Goal: Information Seeking & Learning: Learn about a topic

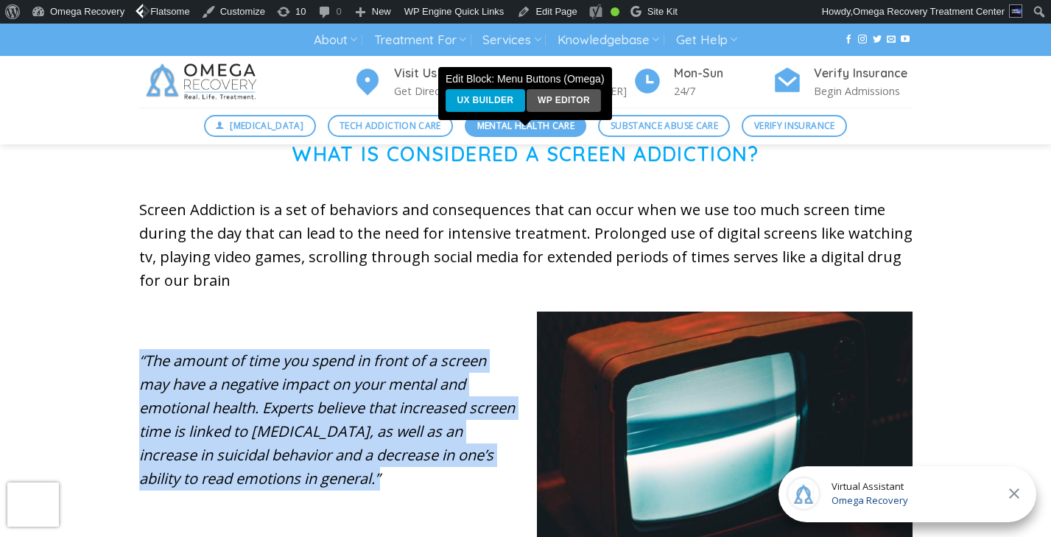
click at [494, 132] on span "Mental Health Care" at bounding box center [525, 126] width 97 height 14
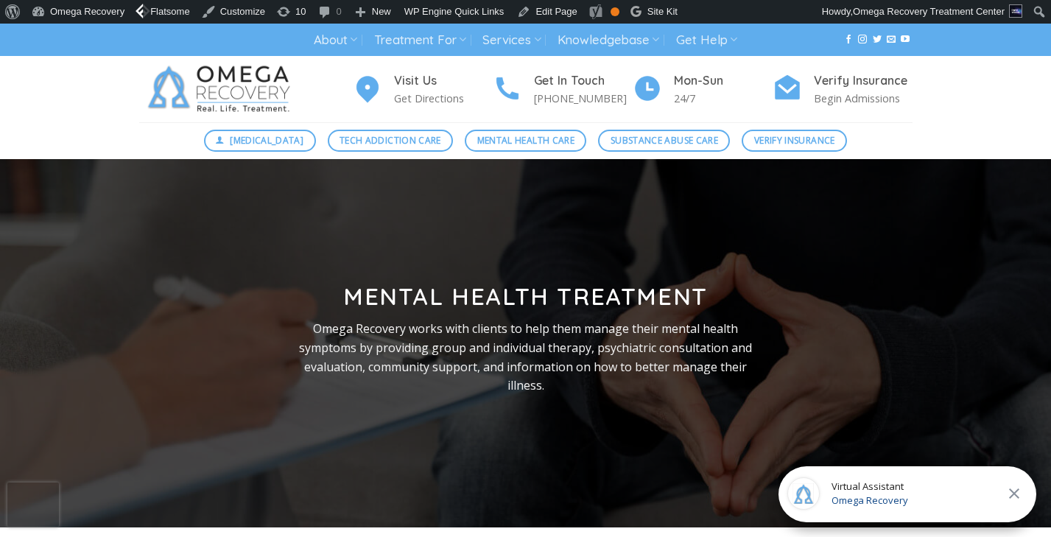
click at [194, 81] on img at bounding box center [222, 89] width 166 height 66
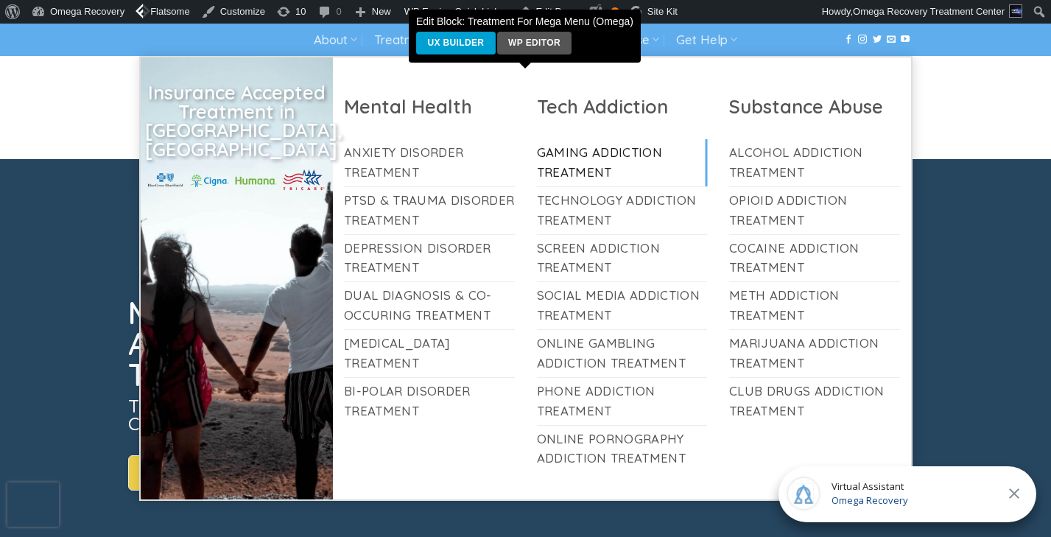
click at [638, 163] on link "Gaming Addiction Treatment" at bounding box center [622, 162] width 171 height 47
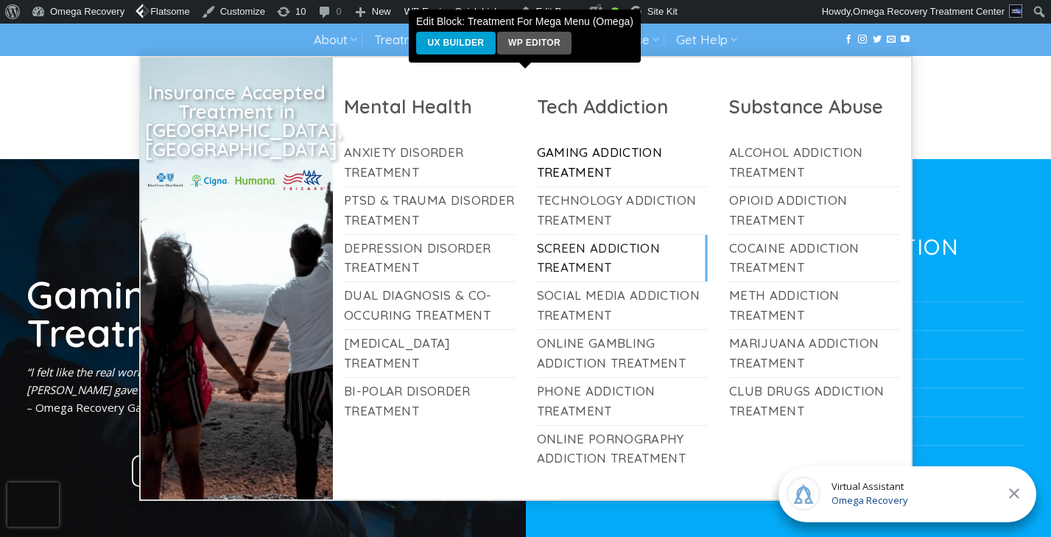
click at [582, 255] on link "Screen Addiction Treatment" at bounding box center [622, 258] width 171 height 47
